Goal: Communication & Community: Answer question/provide support

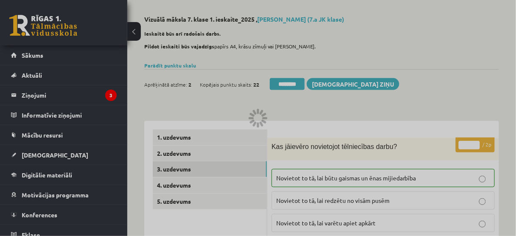
click at [32, 93] on div at bounding box center [258, 118] width 516 height 236
click at [36, 95] on div at bounding box center [258, 118] width 516 height 236
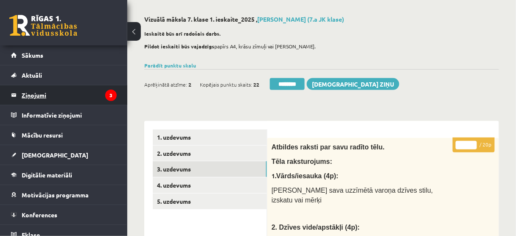
click at [43, 96] on legend "Ziņojumi 3" at bounding box center [69, 95] width 95 height 20
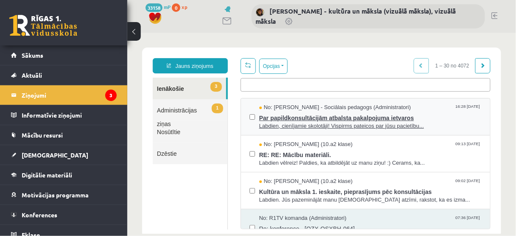
click at [301, 117] on span "Par papildkonsultācijām atbalsta pakalpojuma ietvaros" at bounding box center [370, 116] width 223 height 11
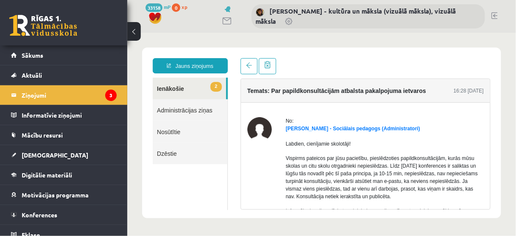
click at [173, 87] on link "2 Ienākošie" at bounding box center [188, 88] width 73 height 22
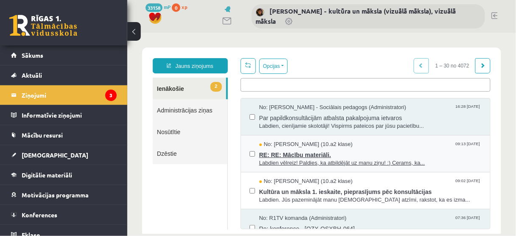
click at [297, 155] on span "RE: RE: Mācību materiāli." at bounding box center [370, 153] width 223 height 11
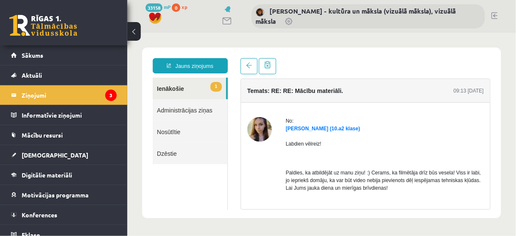
click at [177, 90] on link "1 Ienākošie" at bounding box center [188, 88] width 73 height 22
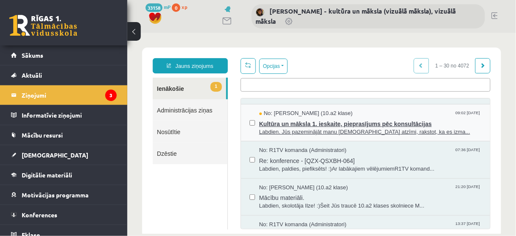
click at [329, 124] on span "Kultūra un māksla 1. ieskaite, pieprasījums pēc konsultācijas" at bounding box center [370, 122] width 223 height 11
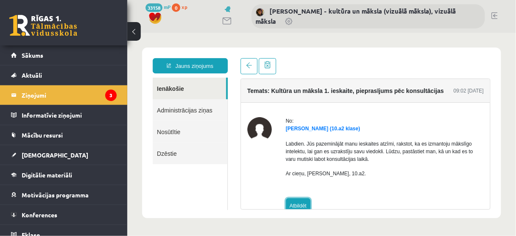
click at [301, 203] on link "Atbildēt" at bounding box center [298, 205] width 25 height 15
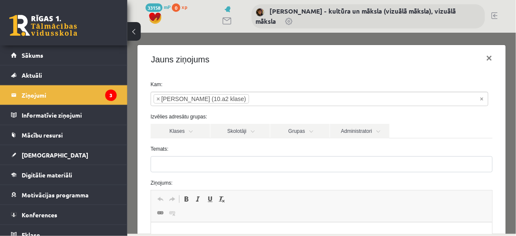
type input "**********"
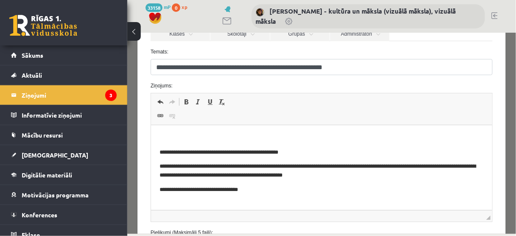
scroll to position [102, 0]
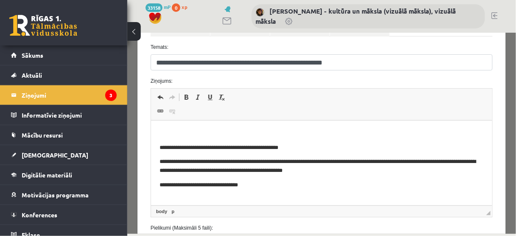
click at [177, 132] on p "Bagātinātā teksta redaktors, wiswyg-editor-47433882562940-1758291798-705" at bounding box center [321, 133] width 324 height 9
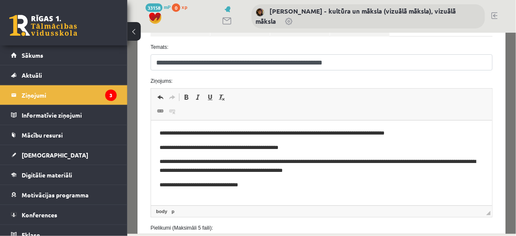
click at [396, 134] on p "**********" at bounding box center [319, 133] width 320 height 9
click at [445, 134] on p "**********" at bounding box center [319, 133] width 320 height 9
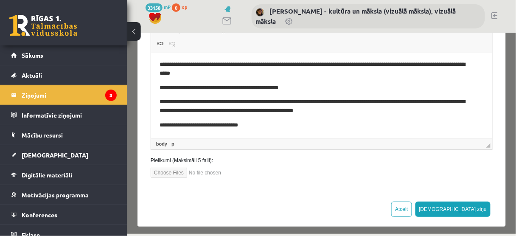
scroll to position [174, 0]
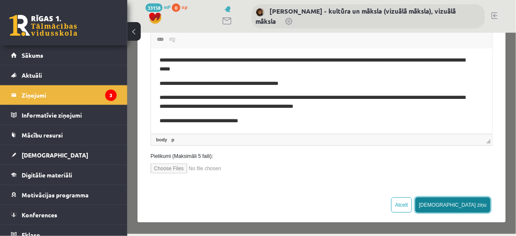
click at [472, 205] on button "[DEMOGRAPHIC_DATA] ziņu" at bounding box center [453, 204] width 76 height 15
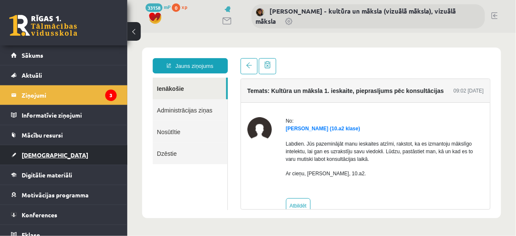
scroll to position [0, 0]
click at [43, 155] on span "[DEMOGRAPHIC_DATA]" at bounding box center [55, 155] width 67 height 8
